Goal: Transaction & Acquisition: Purchase product/service

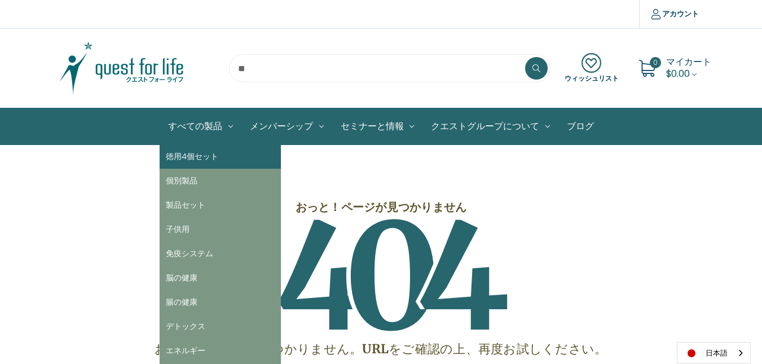
scroll to position [56, 0]
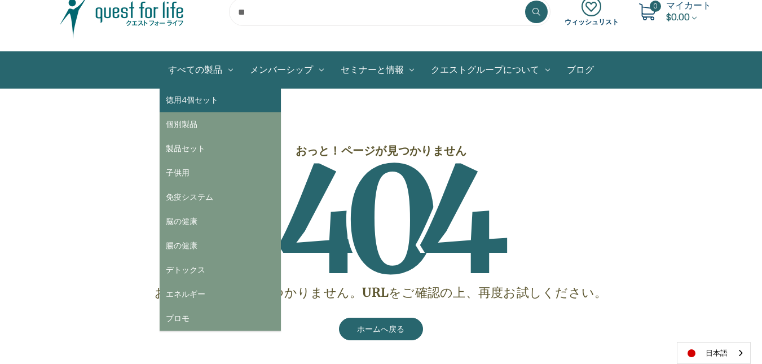
click at [213, 110] on link "徳用4個セット" at bounding box center [220, 100] width 121 height 24
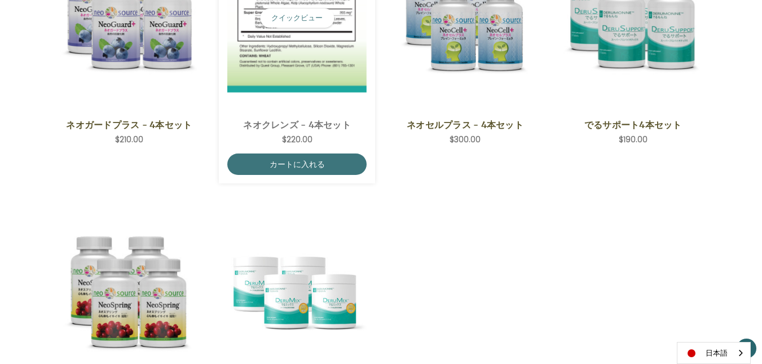
scroll to position [225, 0]
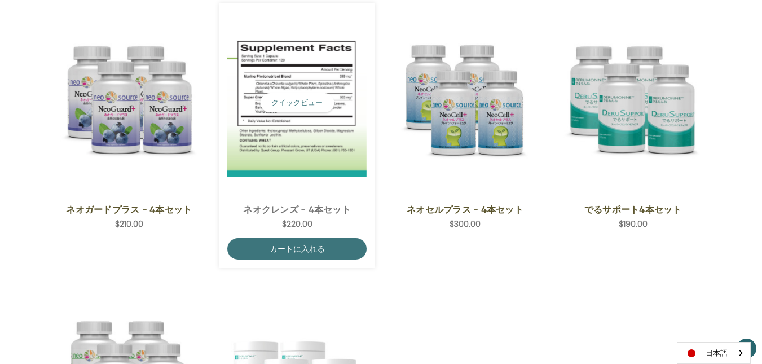
click at [271, 116] on img "NeoCleanse - 4 Save Set,$220.00\a" at bounding box center [296, 103] width 139 height 148
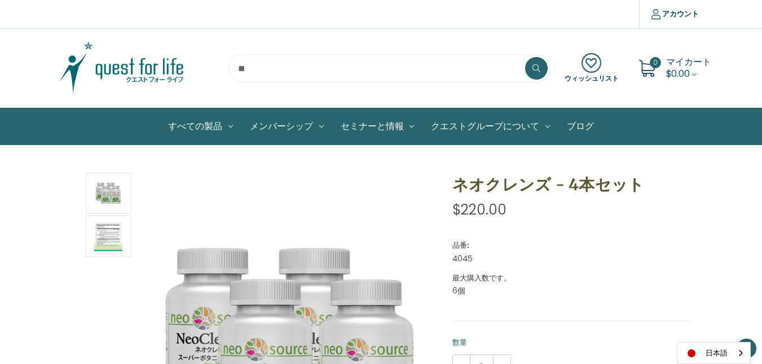
scroll to position [113, 0]
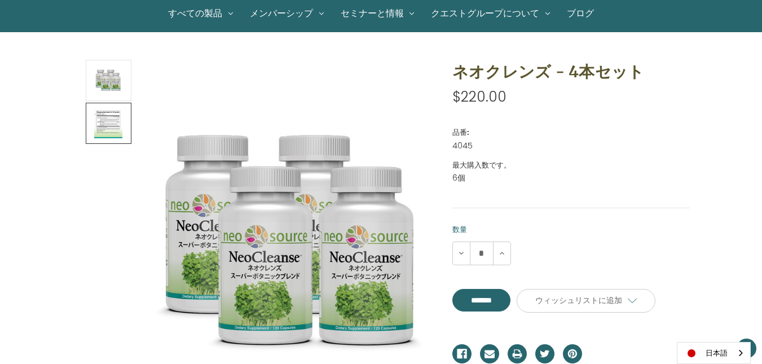
click at [108, 120] on img at bounding box center [108, 123] width 28 height 38
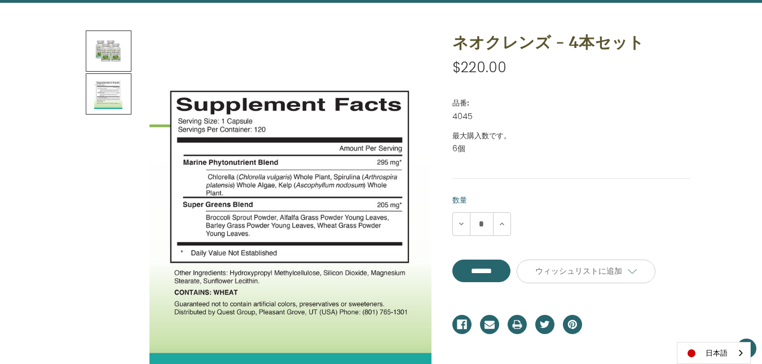
scroll to position [169, 0]
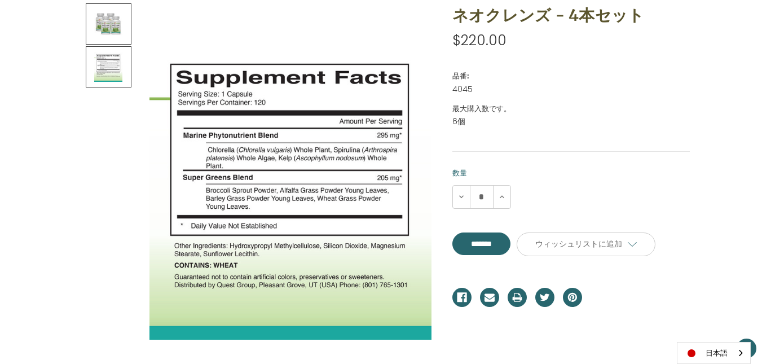
click at [110, 28] on img at bounding box center [108, 24] width 28 height 38
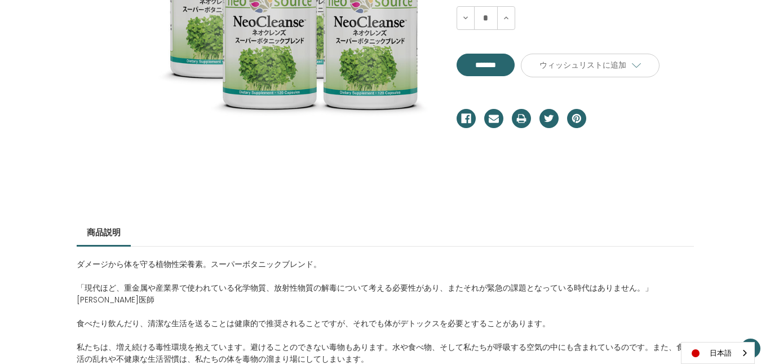
scroll to position [235, 0]
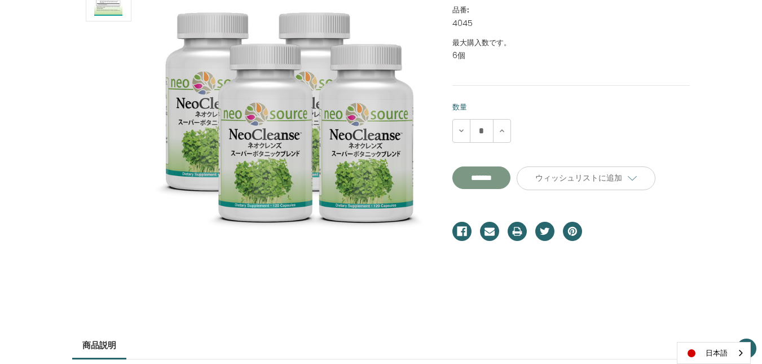
click at [510, 178] on input "**********" at bounding box center [481, 177] width 58 height 23
type input "*******"
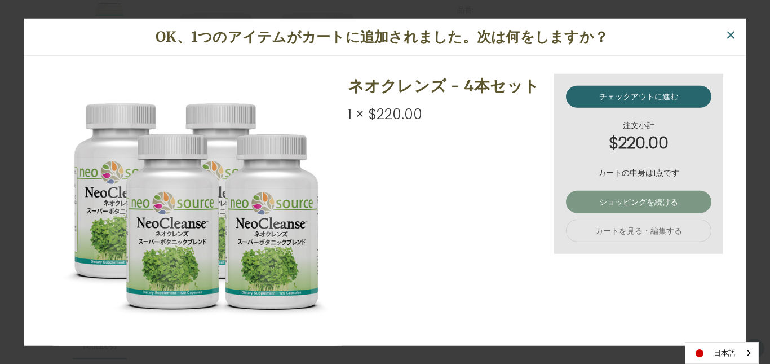
click at [566, 200] on link "ショッピングを続ける" at bounding box center [638, 202] width 145 height 23
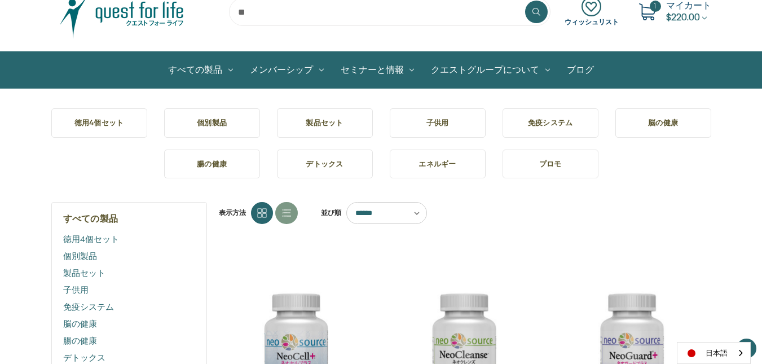
scroll to position [113, 0]
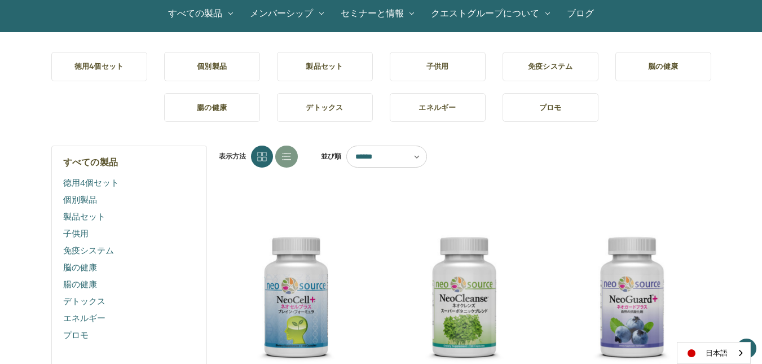
click at [233, 63] on h5 "個別製品" at bounding box center [212, 66] width 78 height 11
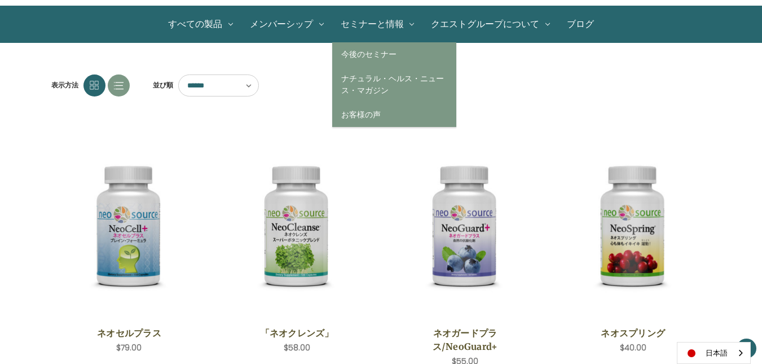
scroll to position [169, 0]
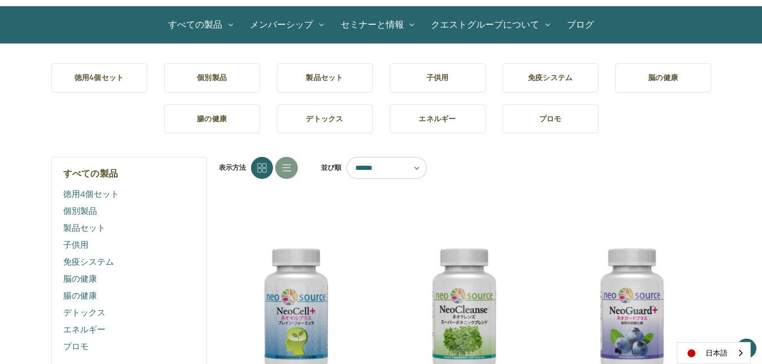
scroll to position [101, 0]
click at [237, 113] on h5 "腸の健康" at bounding box center [212, 118] width 78 height 11
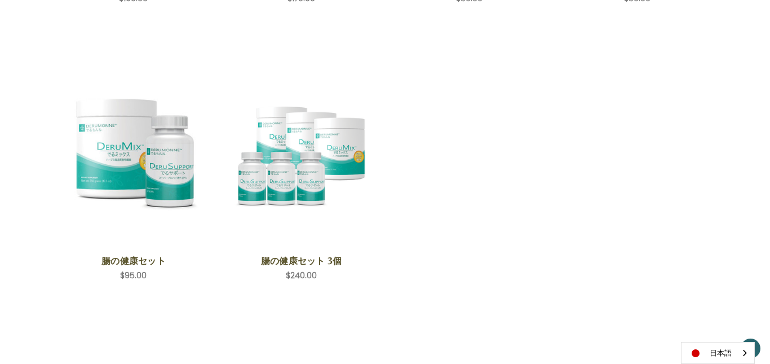
scroll to position [507, 0]
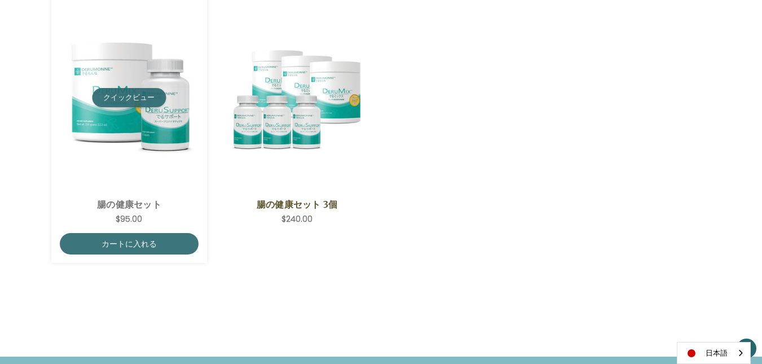
click at [143, 99] on button "クイックビュー" at bounding box center [129, 97] width 74 height 19
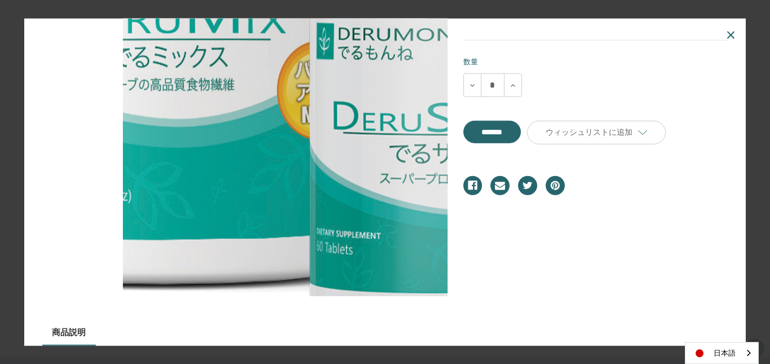
scroll to position [42, 0]
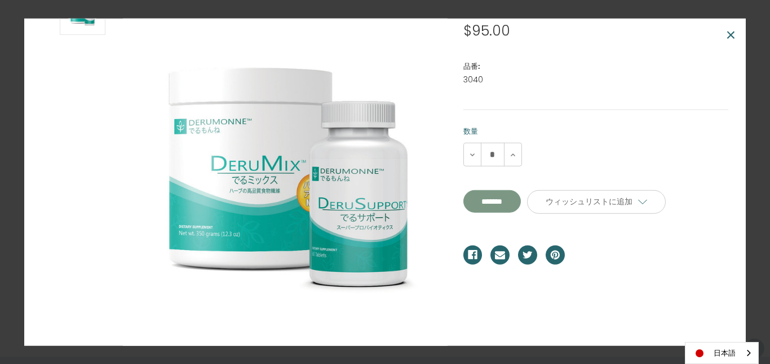
click at [521, 202] on input "**********" at bounding box center [492, 201] width 58 height 23
type input "*******"
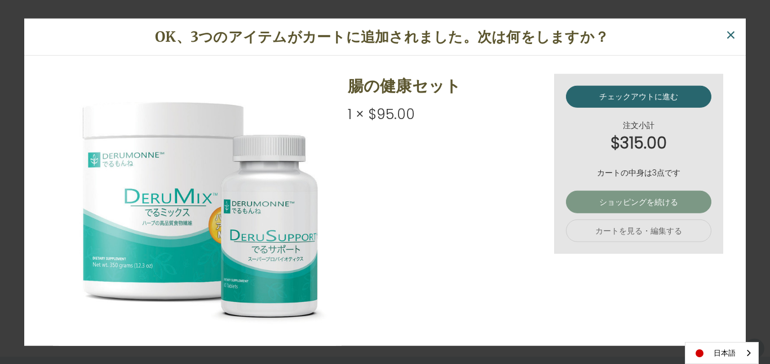
click at [579, 200] on link "ショッピングを続ける" at bounding box center [638, 202] width 145 height 23
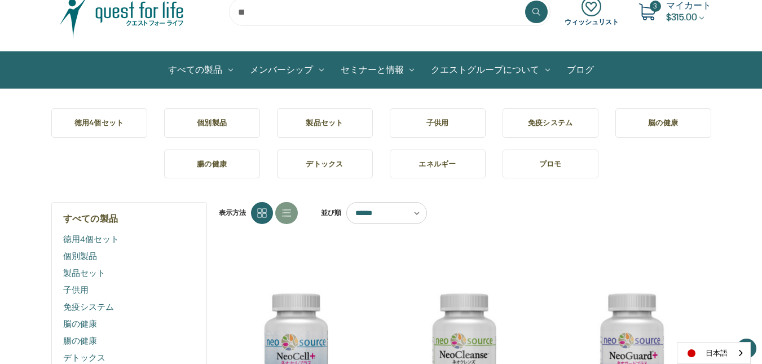
scroll to position [169, 0]
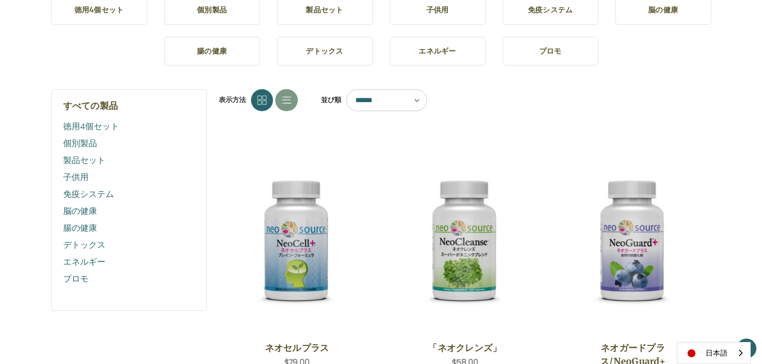
click at [350, 65] on link "デトックス" at bounding box center [325, 51] width 96 height 29
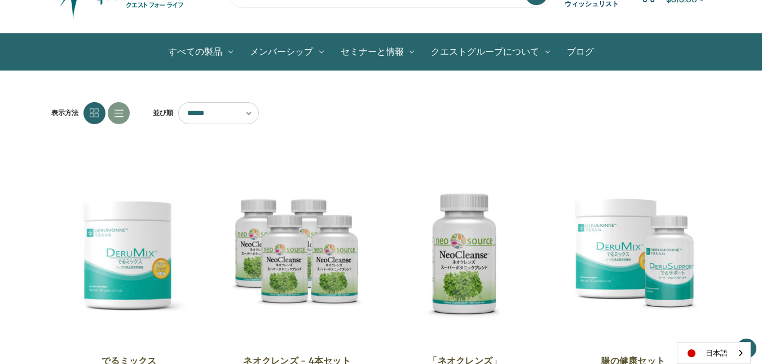
scroll to position [56, 0]
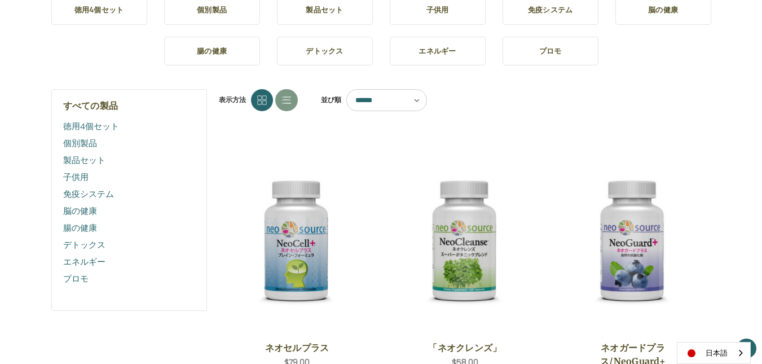
scroll to position [113, 0]
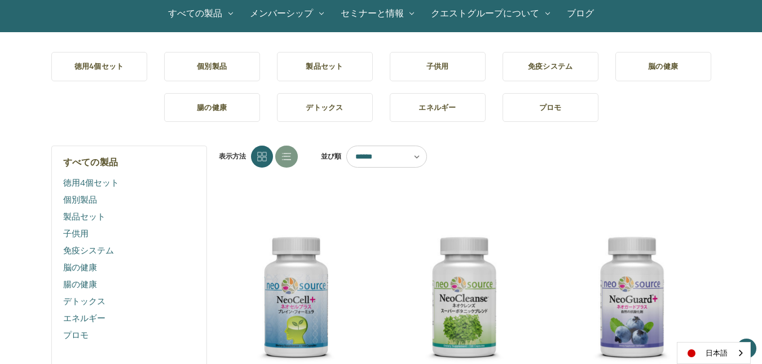
click at [209, 104] on h5 "腸の健康" at bounding box center [212, 107] width 78 height 11
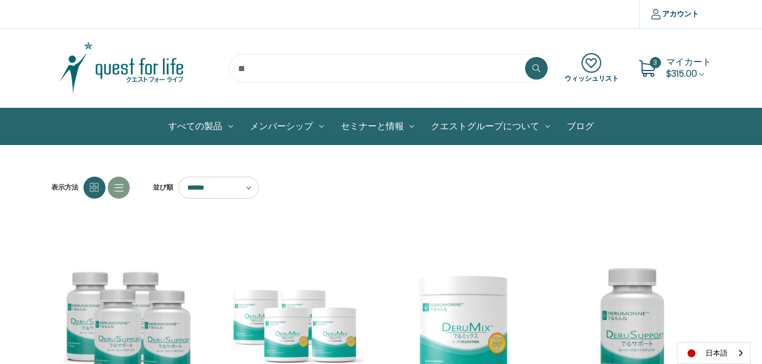
click at [688, 68] on span "$315.00" at bounding box center [681, 73] width 31 height 13
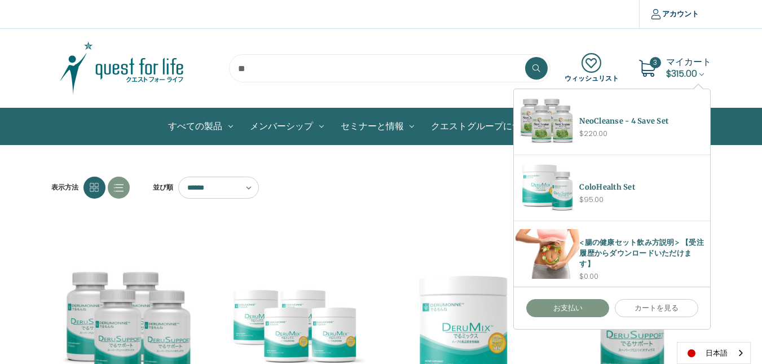
click at [596, 309] on link "お支払い" at bounding box center [567, 308] width 83 height 18
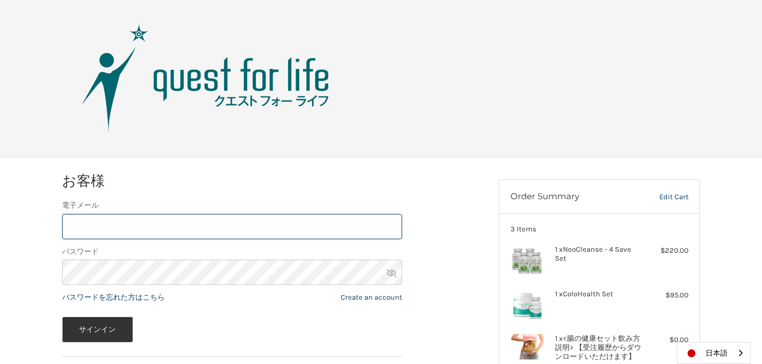
scroll to position [85, 0]
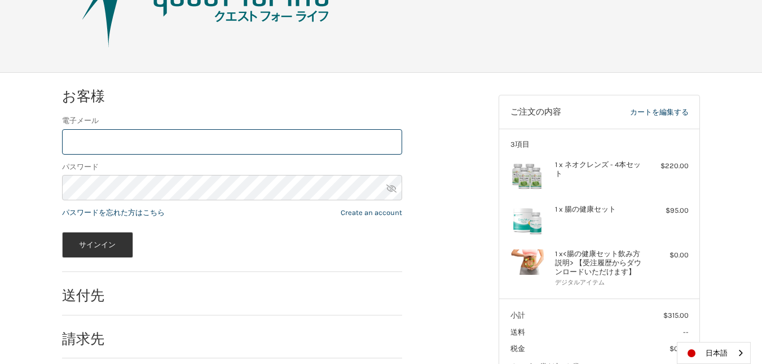
click at [259, 138] on input "電子メール" at bounding box center [232, 141] width 340 height 25
click at [133, 139] on input "**********" at bounding box center [232, 141] width 340 height 25
type input "**********"
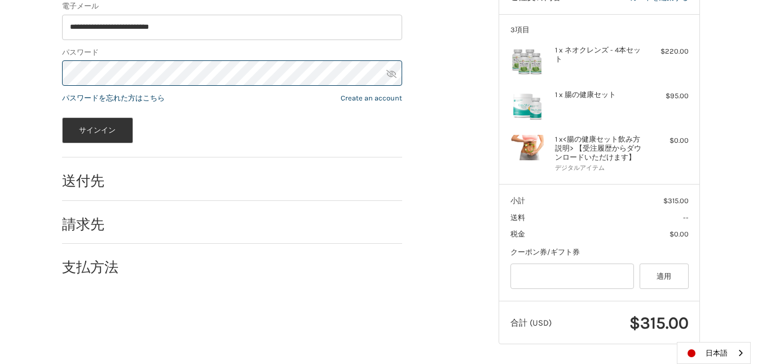
scroll to position [201, 0]
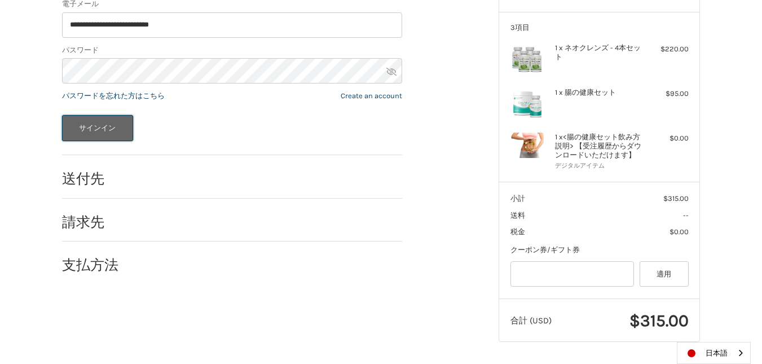
click at [114, 122] on button "サインイン" at bounding box center [97, 128] width 71 height 26
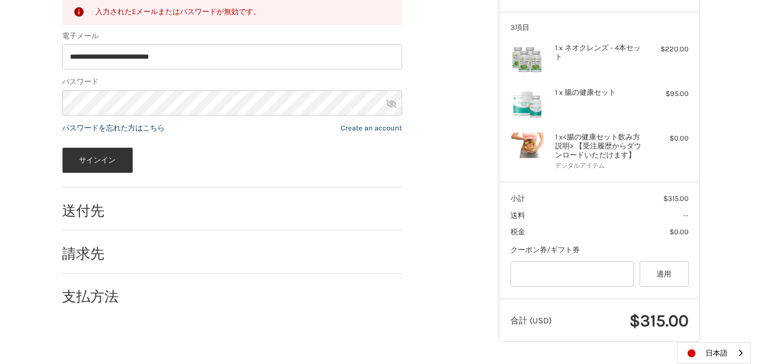
click at [391, 104] on icon at bounding box center [391, 104] width 10 height 10
click at [110, 156] on button "サインイン" at bounding box center [97, 160] width 71 height 26
click at [97, 166] on button "サインイン" at bounding box center [97, 160] width 71 height 26
click at [81, 163] on button "サインイン" at bounding box center [97, 160] width 71 height 26
click at [118, 158] on button "サインイン" at bounding box center [97, 160] width 71 height 26
